Goal: Task Accomplishment & Management: Manage account settings

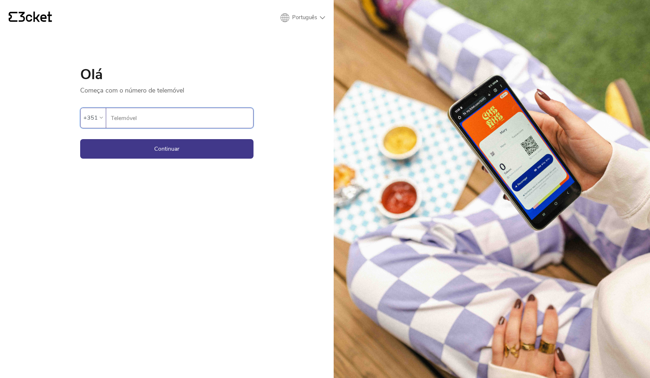
click at [172, 117] on input "Telemóvel" at bounding box center [182, 118] width 143 height 20
type input "914025378"
click at [167, 148] on button "Continuar" at bounding box center [166, 149] width 173 height 20
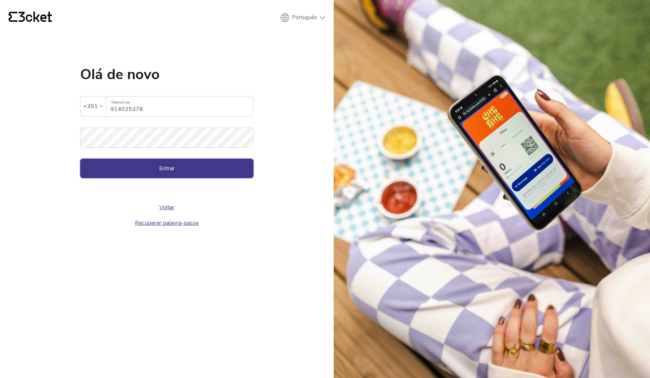
click at [162, 163] on button "Entrar" at bounding box center [166, 169] width 173 height 20
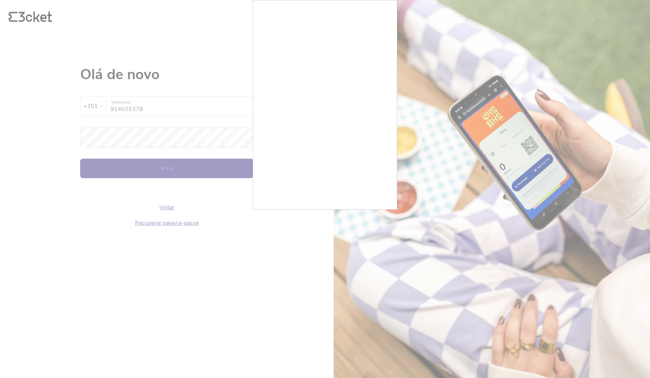
click at [390, 222] on div at bounding box center [325, 189] width 650 height 378
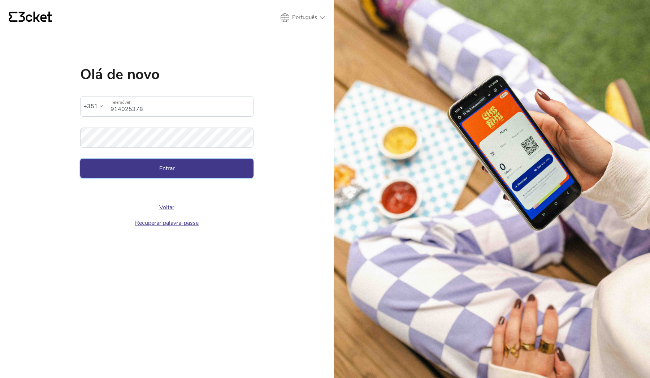
click at [185, 165] on button "Entrar" at bounding box center [166, 169] width 173 height 20
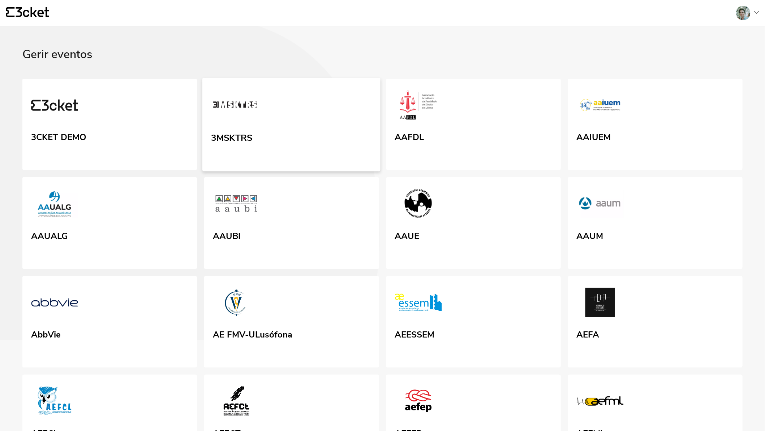
scroll to position [2841, 0]
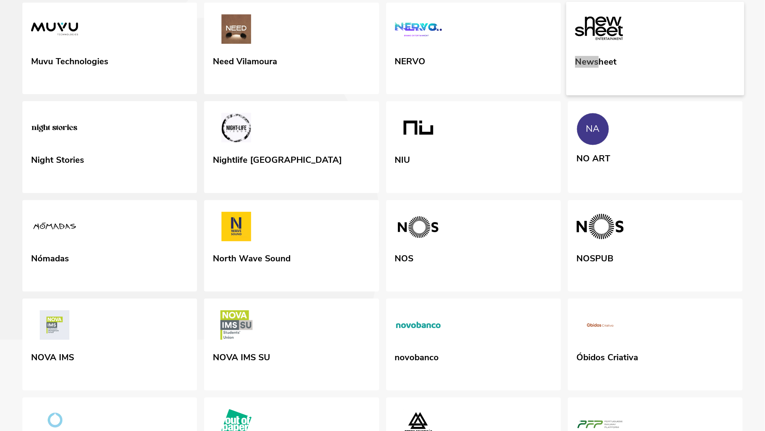
click at [679, 95] on link "Newsheet" at bounding box center [655, 49] width 178 height 94
